Goal: Find specific page/section: Find specific page/section

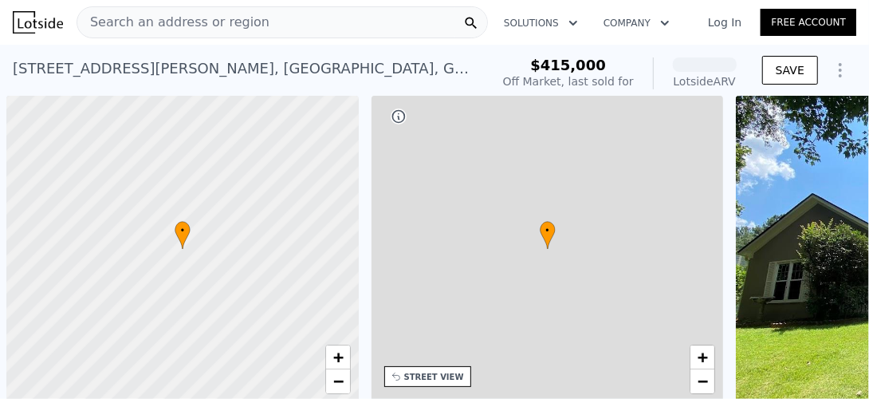
scroll to position [0, 6]
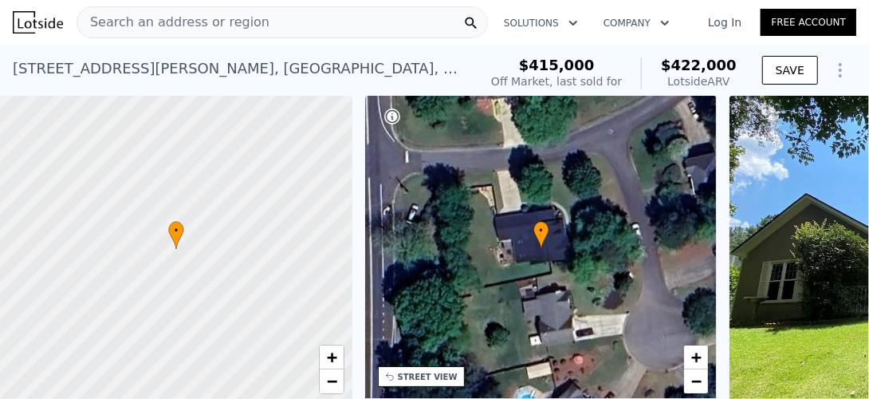
click at [206, 22] on span "Search an address or region" at bounding box center [173, 22] width 192 height 19
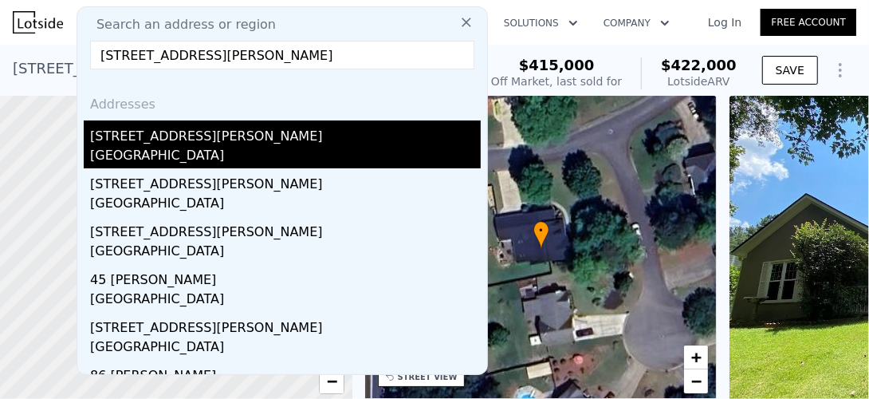
type input "[STREET_ADDRESS][PERSON_NAME]"
click at [143, 152] on div "[GEOGRAPHIC_DATA]" at bounding box center [285, 157] width 391 height 22
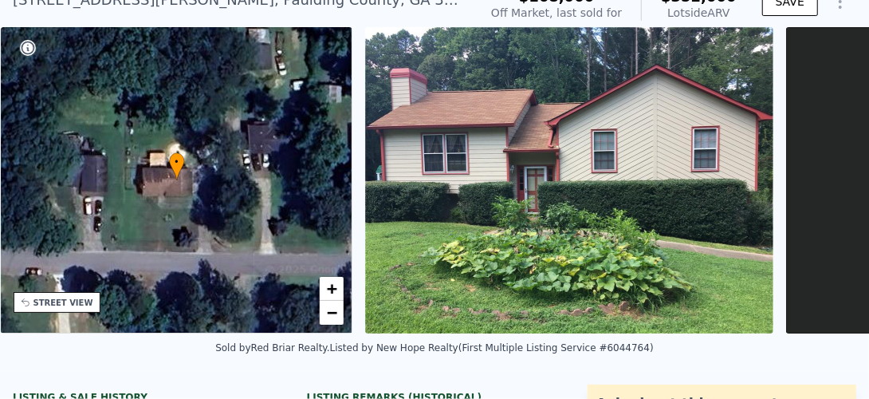
scroll to position [6, 0]
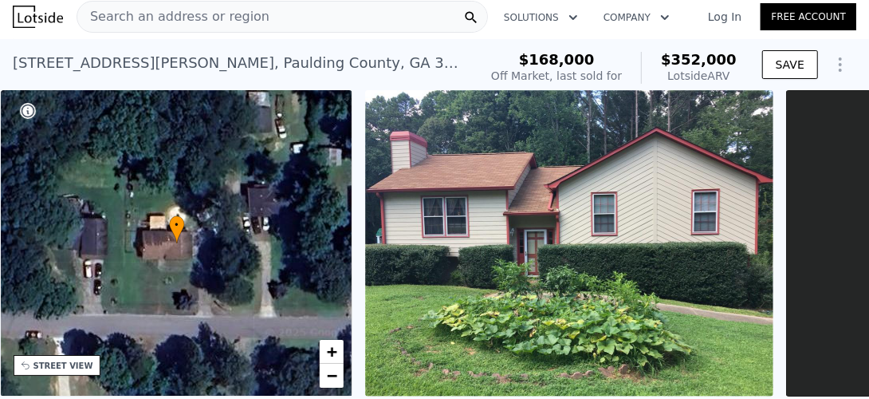
click at [256, 18] on div "Search an address or region" at bounding box center [283, 17] width 412 height 32
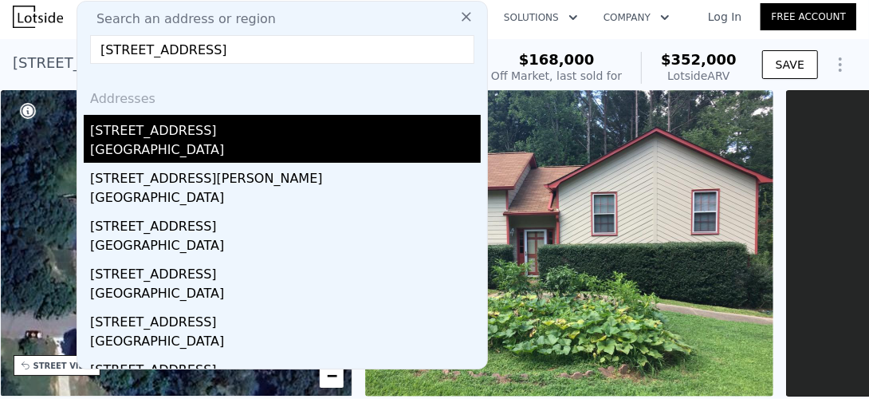
type input "[STREET_ADDRESS]"
click at [190, 150] on div "[GEOGRAPHIC_DATA]" at bounding box center [285, 151] width 391 height 22
